Goal: Find specific page/section

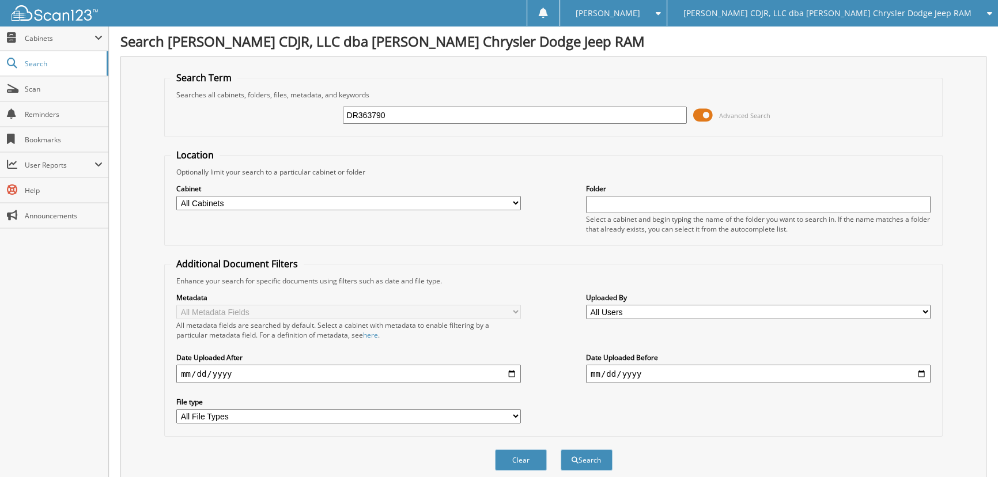
type input "DR363790"
click at [561, 450] on button "Search" at bounding box center [587, 460] width 52 height 21
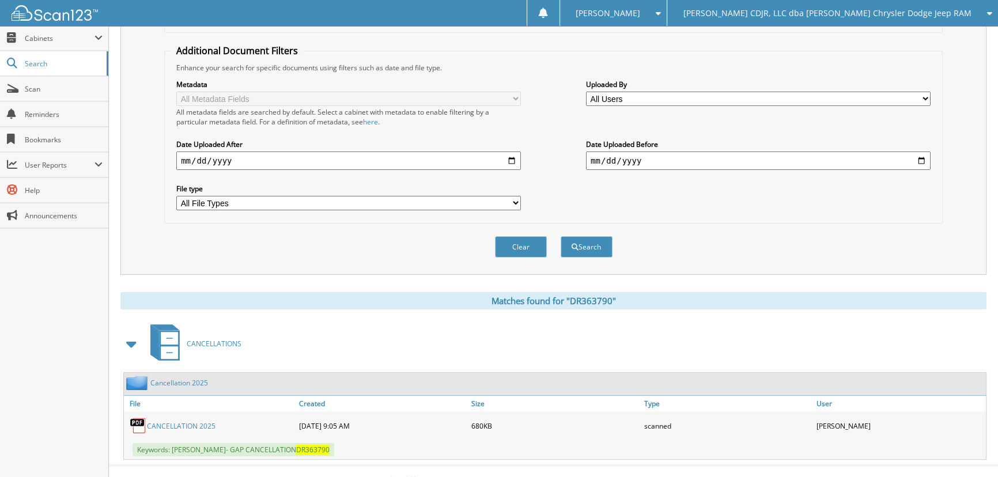
scroll to position [223, 0]
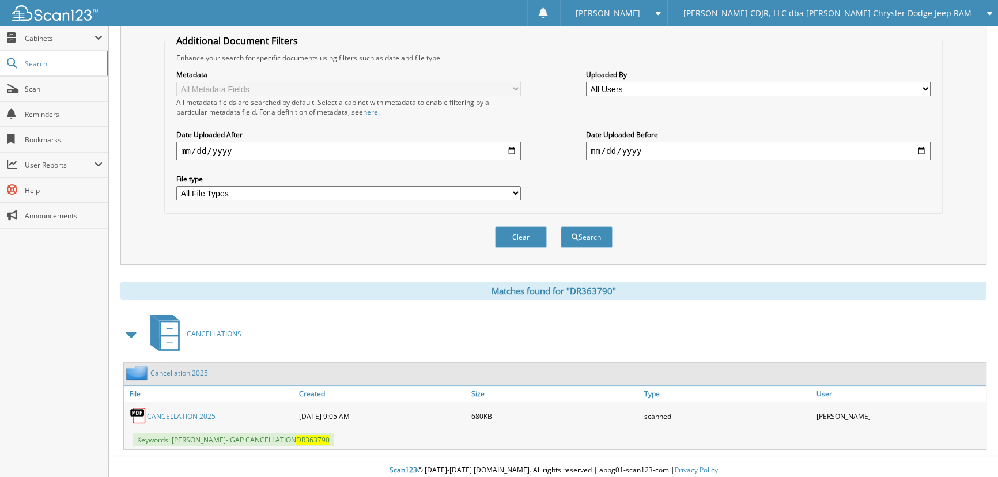
click at [179, 412] on link "CANCELLATION 2025" at bounding box center [181, 417] width 69 height 10
click at [161, 369] on link "Cancellation 2025" at bounding box center [179, 373] width 58 height 10
